Goal: Task Accomplishment & Management: Manage account settings

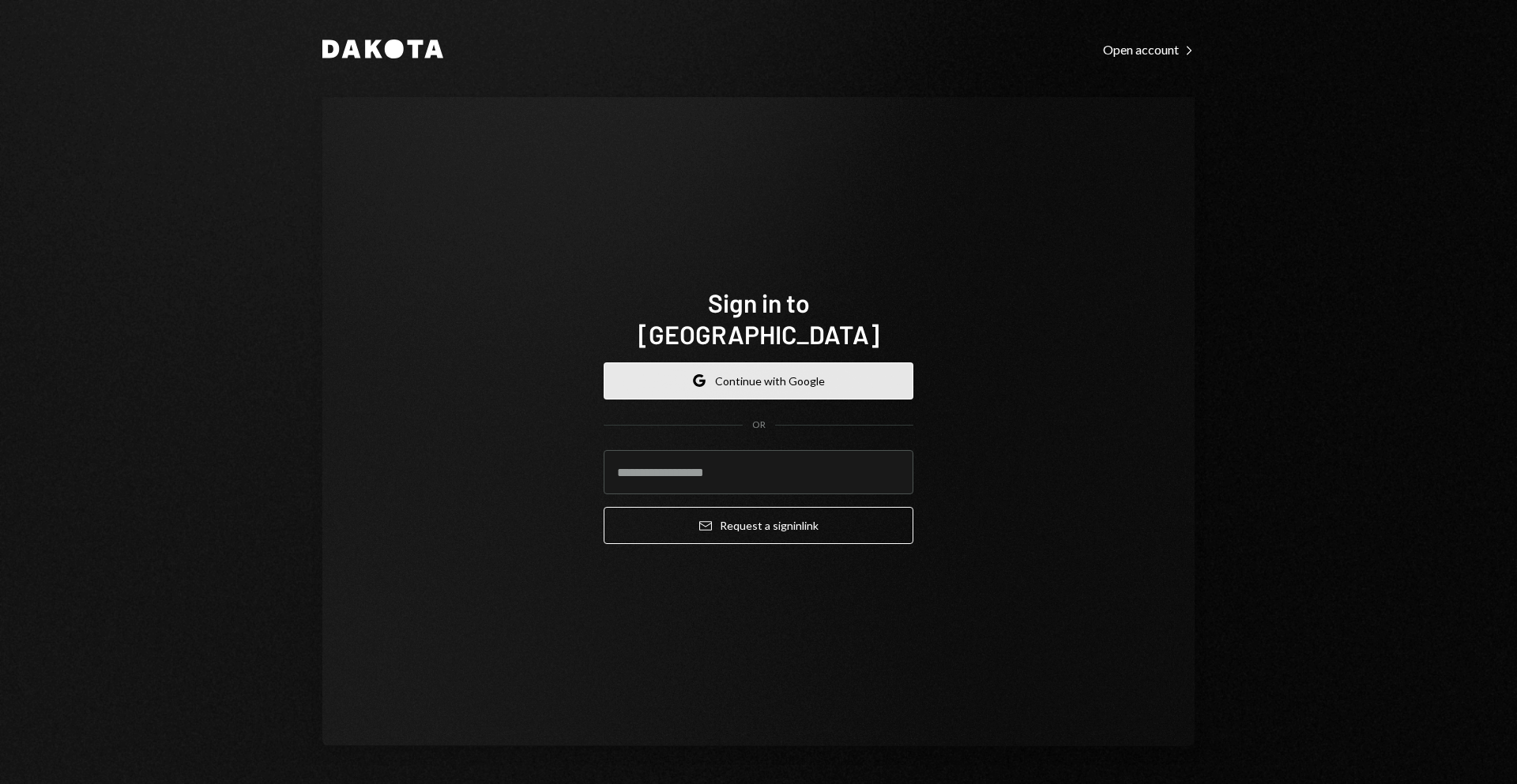
click at [773, 372] on button "Google Continue with Google" at bounding box center [758, 381] width 310 height 37
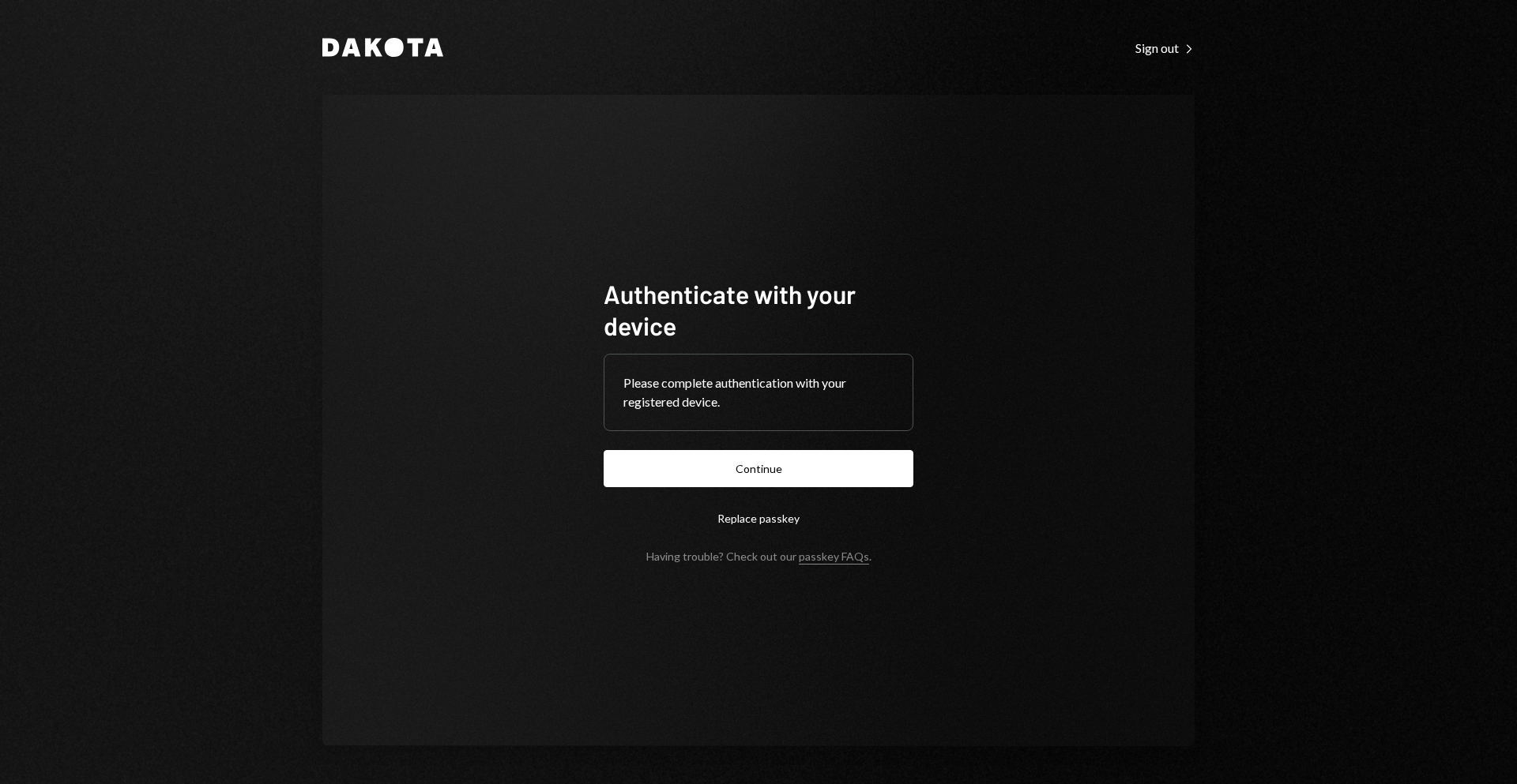
click at [1284, 244] on div "Dakota Sign out Right Caret Authenticate with your device Please complete authe…" at bounding box center [758, 392] width 1517 height 784
drag, startPoint x: 1283, startPoint y: 131, endPoint x: 1288, endPoint y: 88, distance: 43.3
click at [1284, 125] on div "Dakota Sign out Right Caret Authenticate with your device Please complete authe…" at bounding box center [758, 392] width 1517 height 784
click at [476, 473] on div "Authenticate with your device Please complete authentication with your register…" at bounding box center [758, 421] width 872 height 652
